Goal: Check status

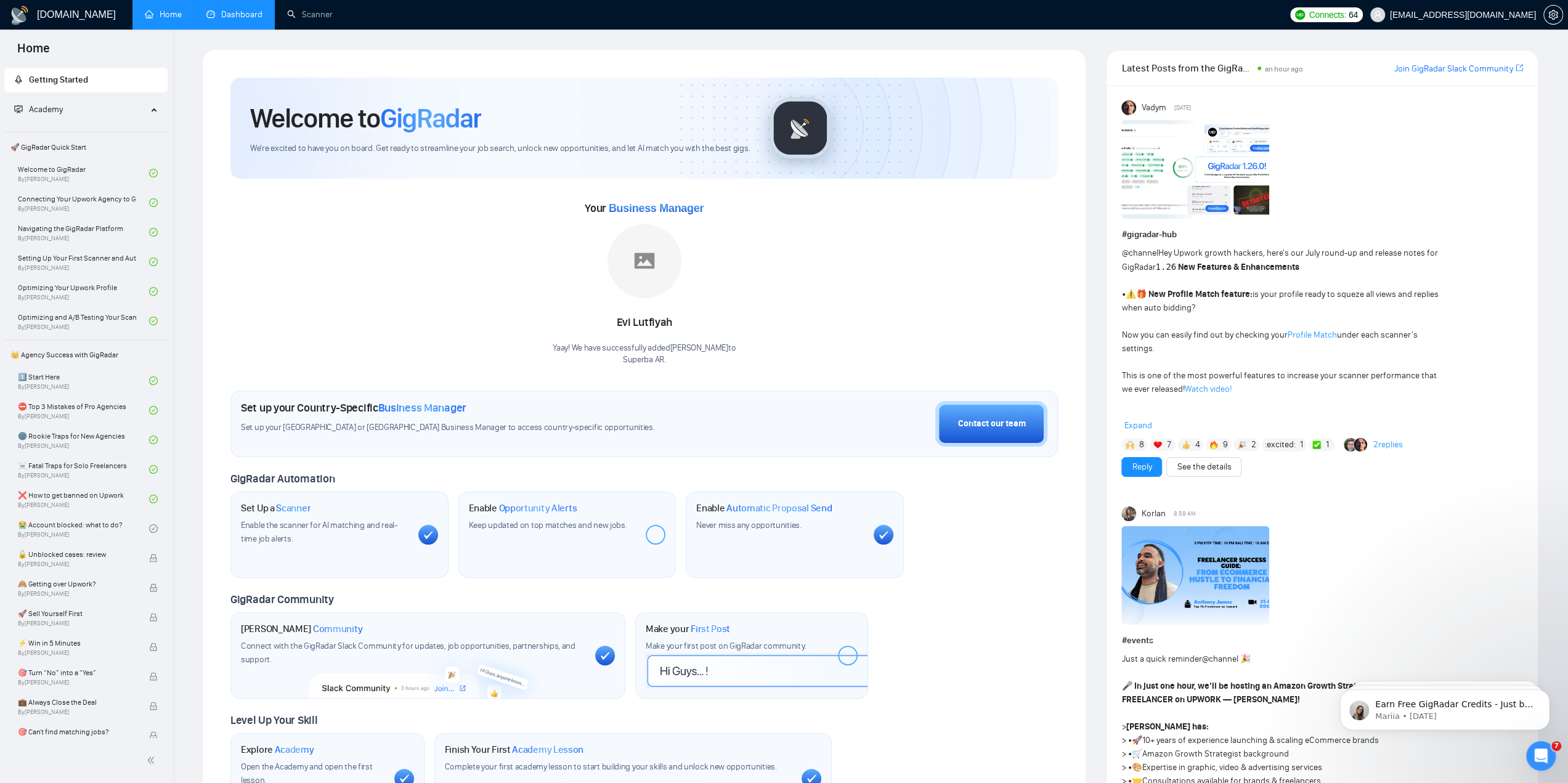
click at [241, 20] on link "Dashboard" at bounding box center [234, 15] width 56 height 10
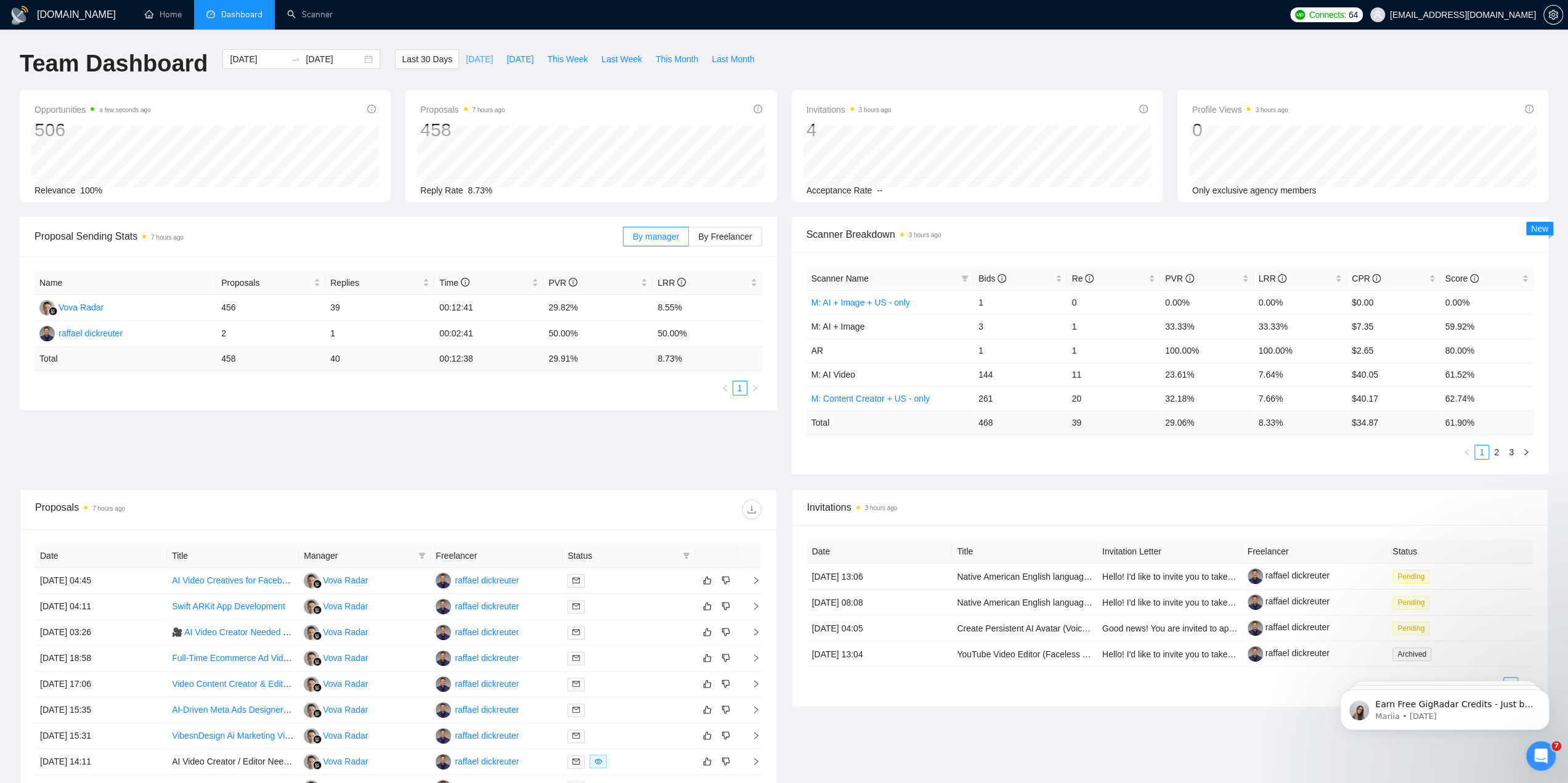
click at [467, 64] on span "[DATE]" at bounding box center [479, 59] width 27 height 13
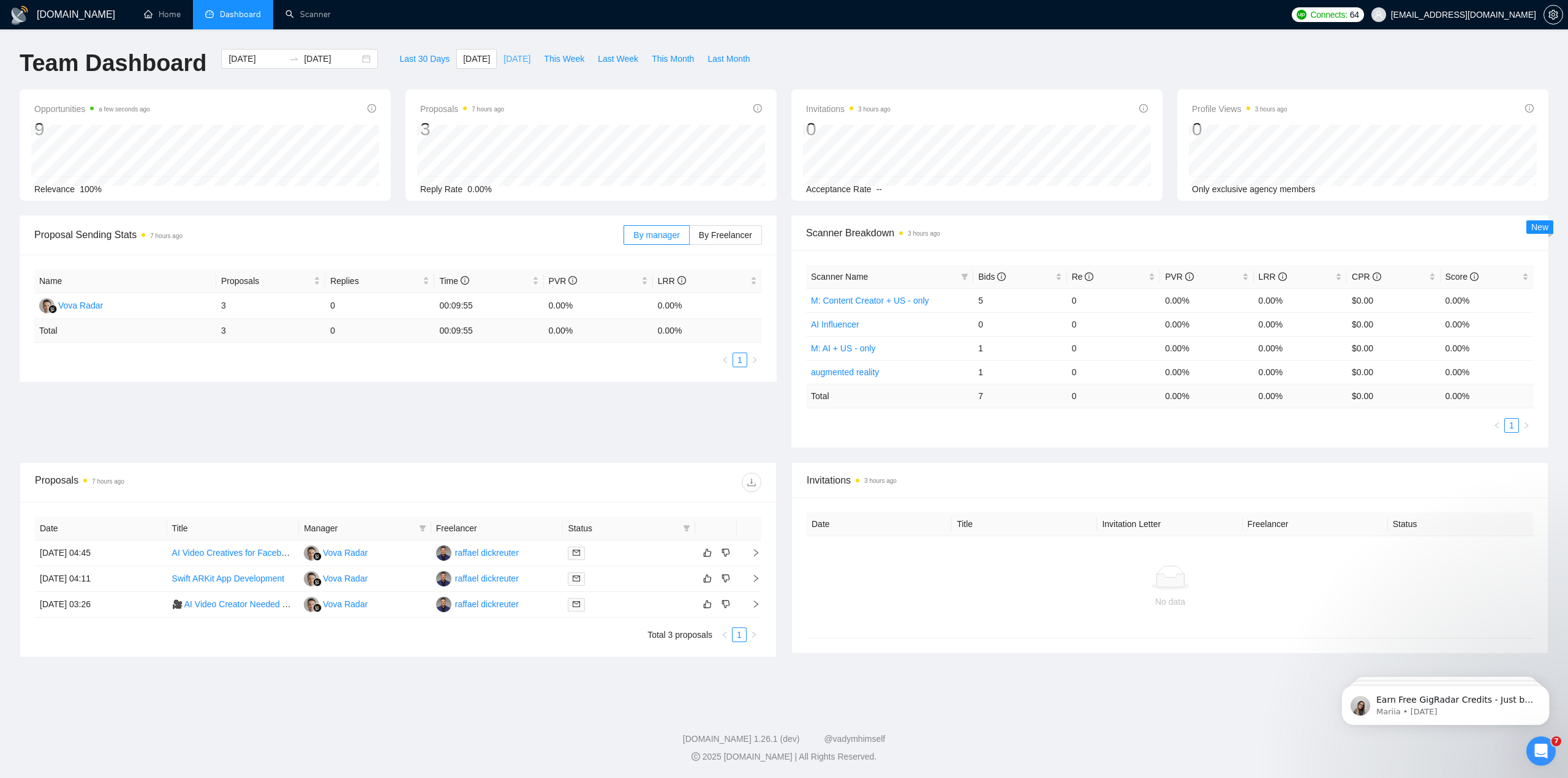
click at [503, 57] on span "[DATE]" at bounding box center [517, 58] width 27 height 13
type input "[DATE]"
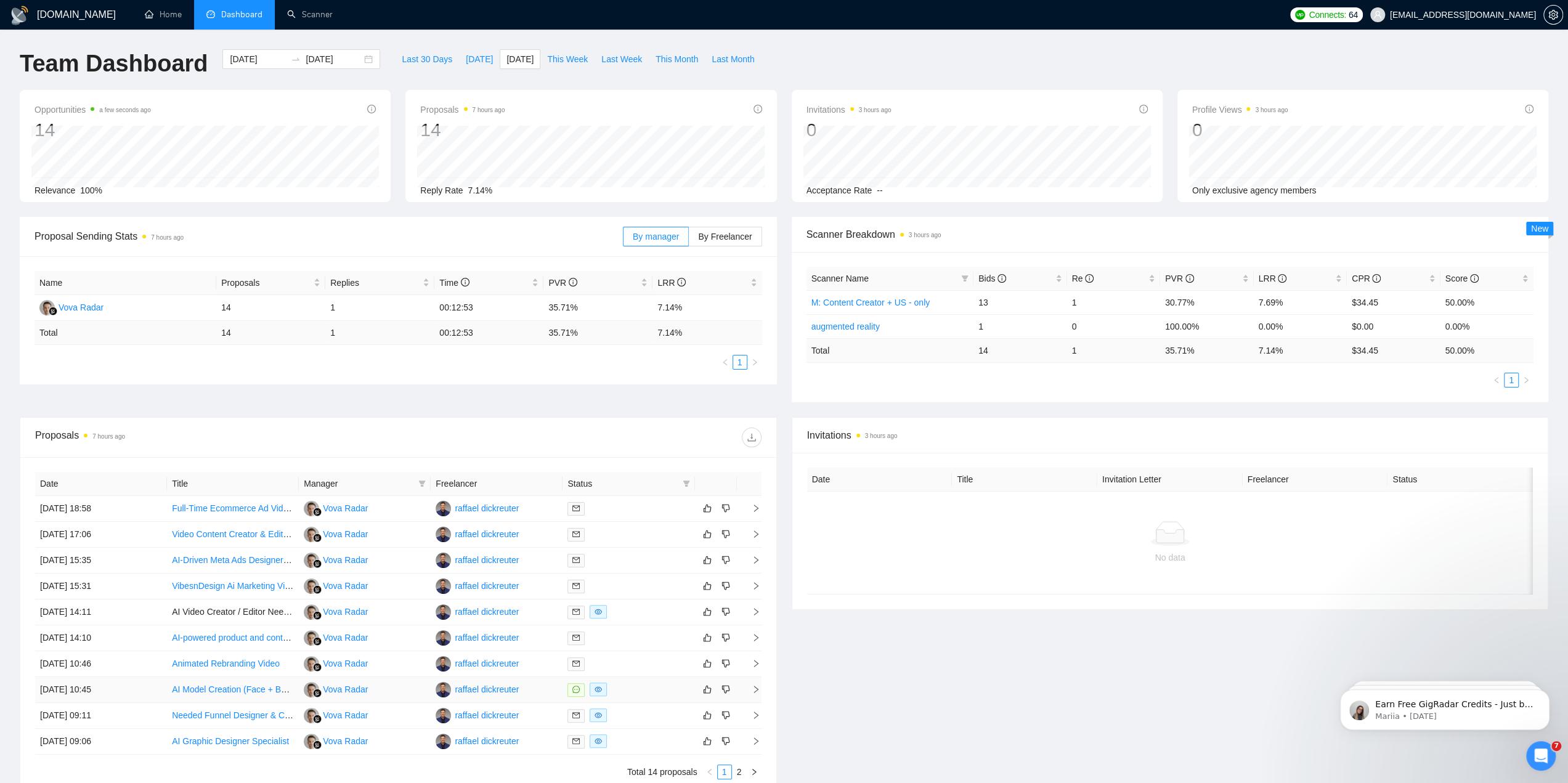
scroll to position [62, 0]
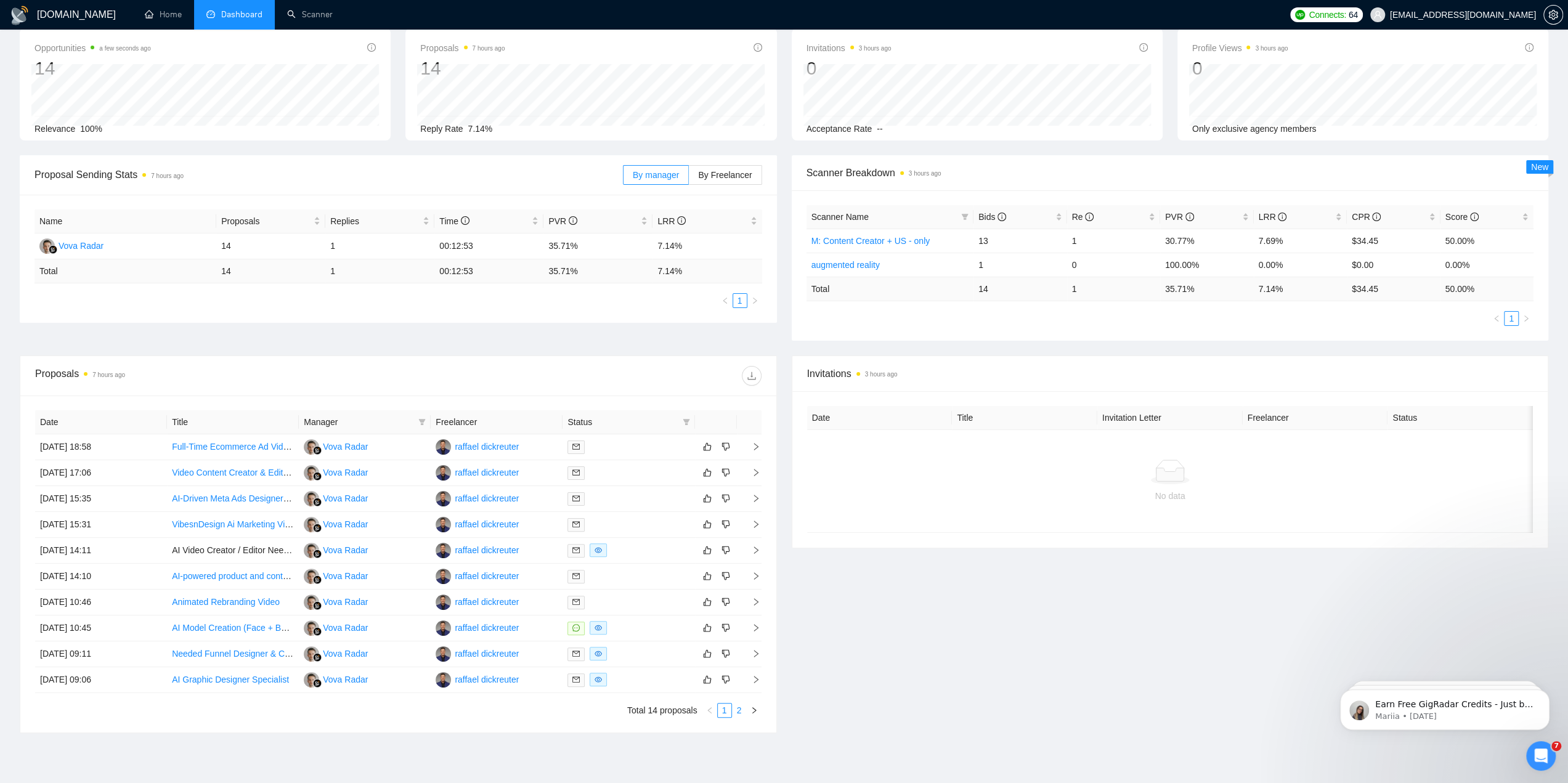
click at [744, 708] on link "2" at bounding box center [739, 710] width 13 height 13
